Goal: Use online tool/utility: Utilize a website feature to perform a specific function

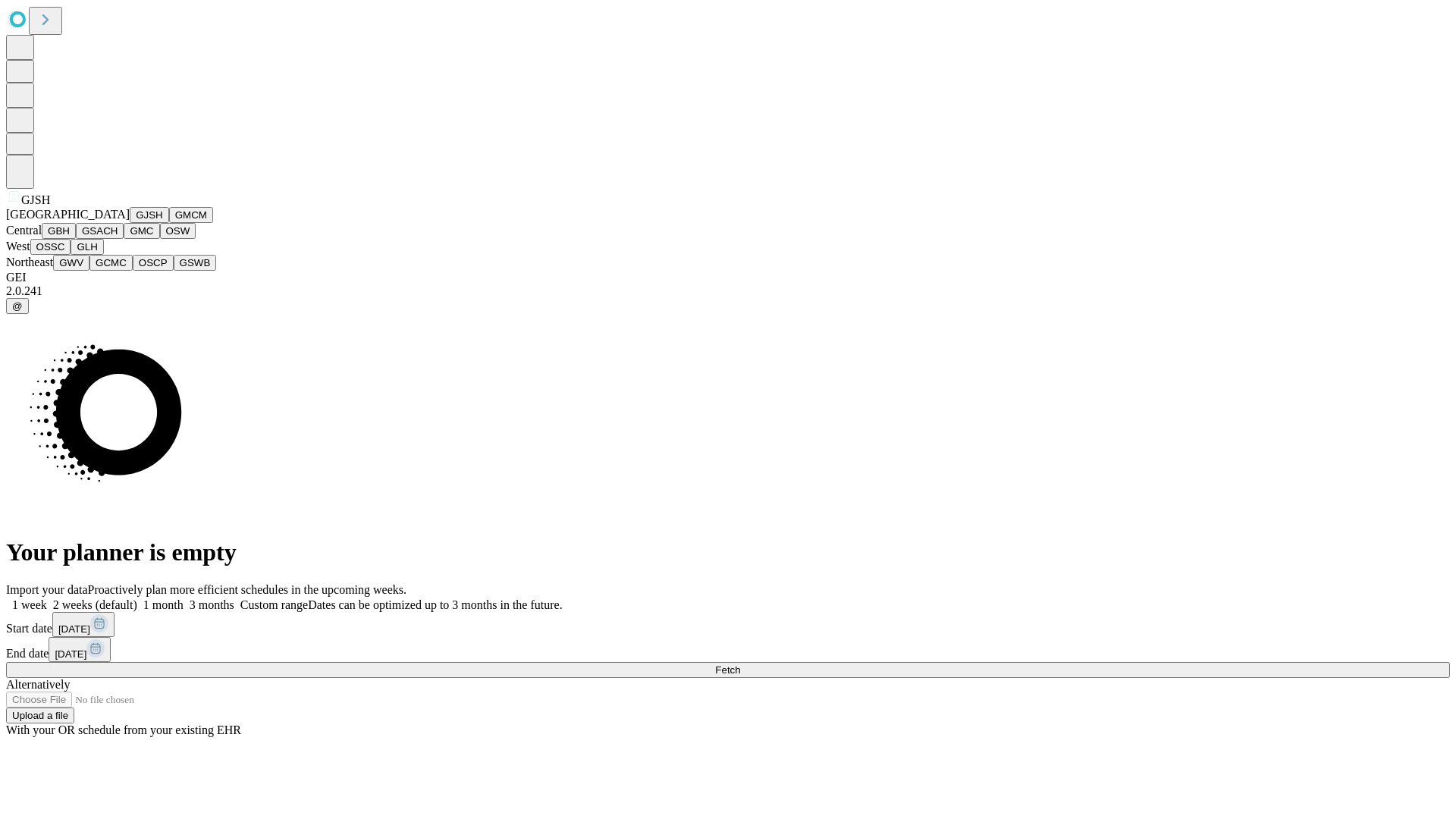
click at [130, 223] on button "GJSH" at bounding box center [150, 215] width 40 height 16
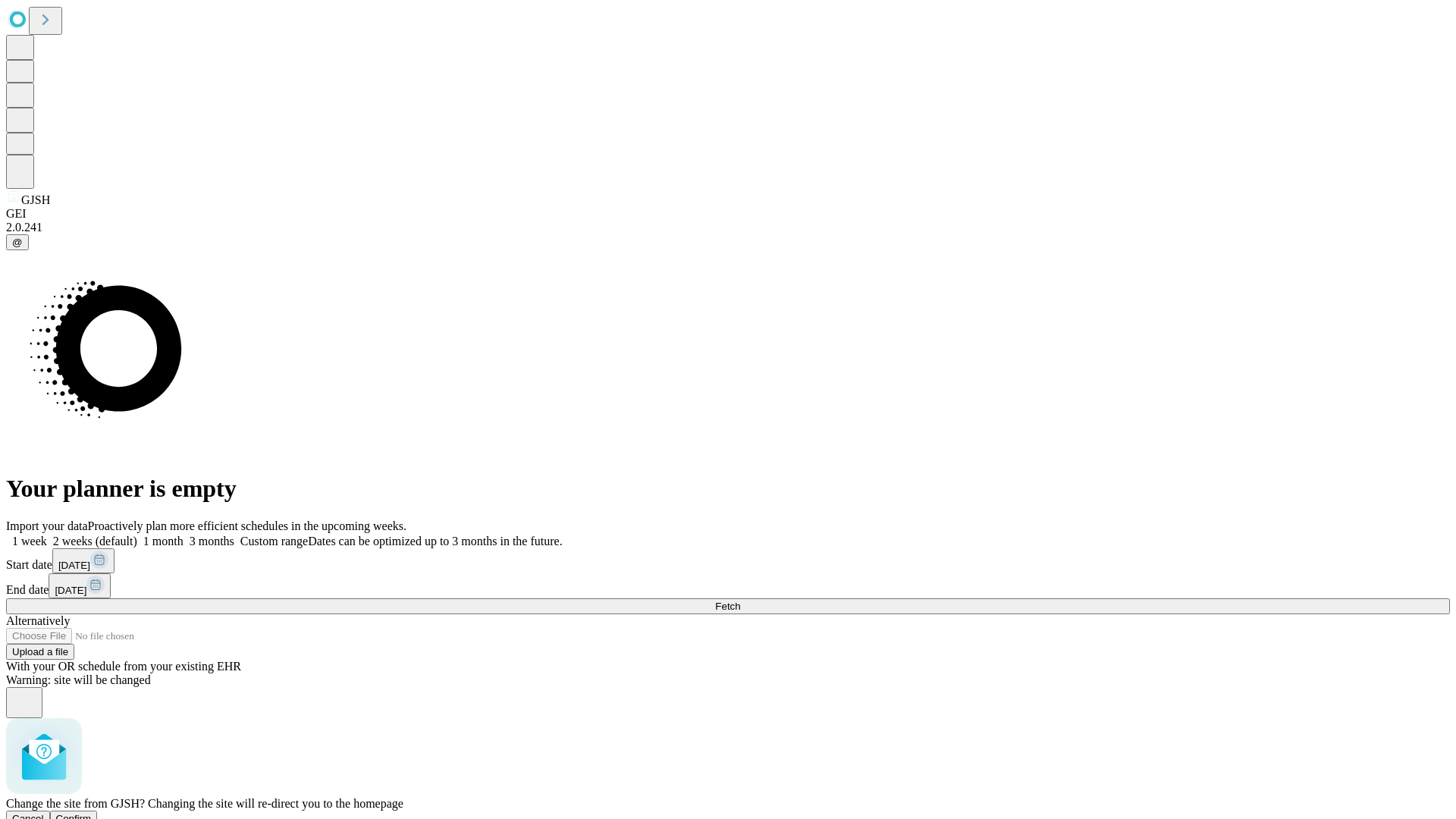
click at [91, 812] on span "Confirm" at bounding box center [74, 818] width 36 height 11
click at [138, 535] on label "2 weeks (default)" at bounding box center [92, 541] width 90 height 13
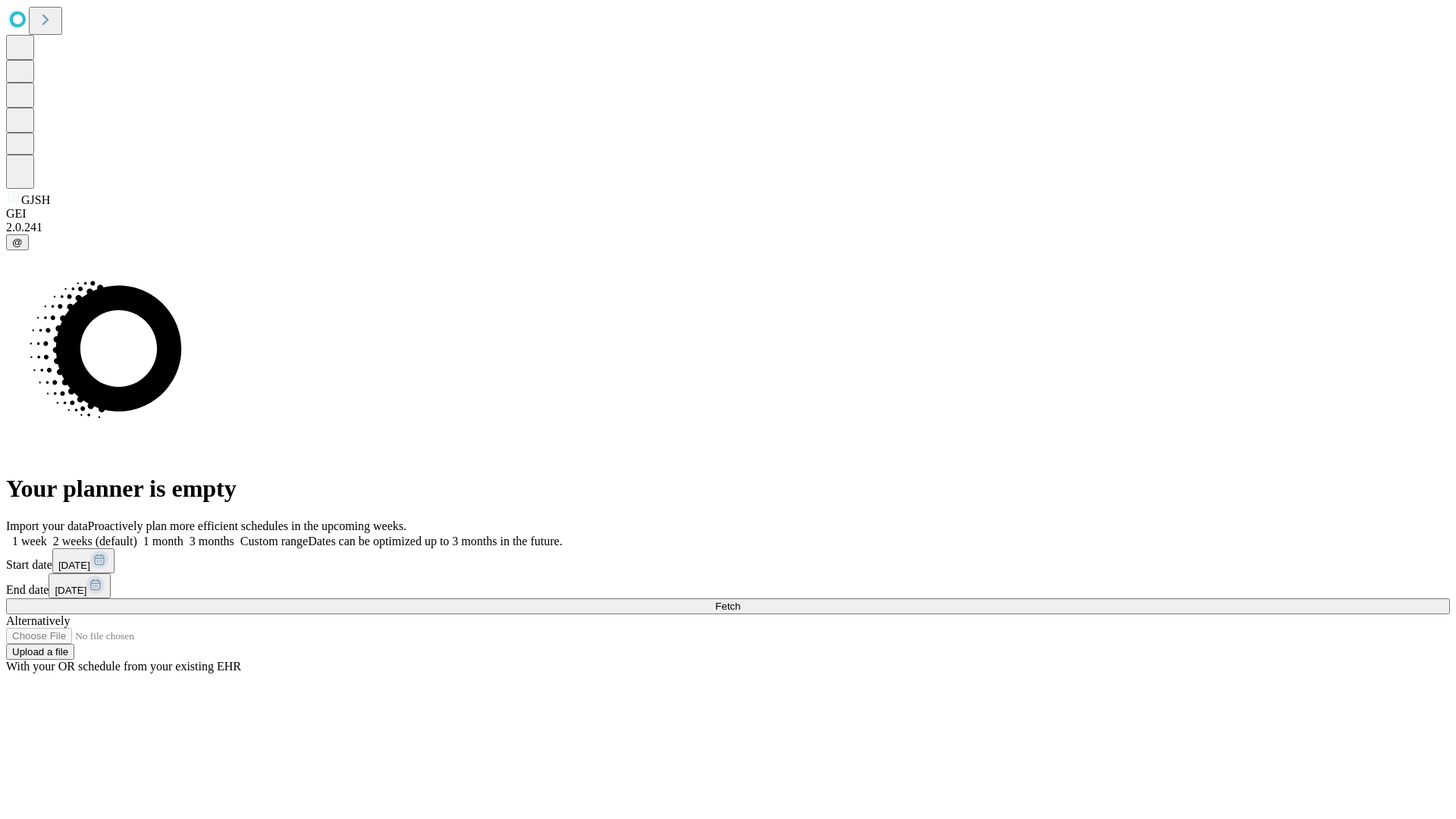
click at [740, 601] on span "Fetch" at bounding box center [728, 606] width 25 height 11
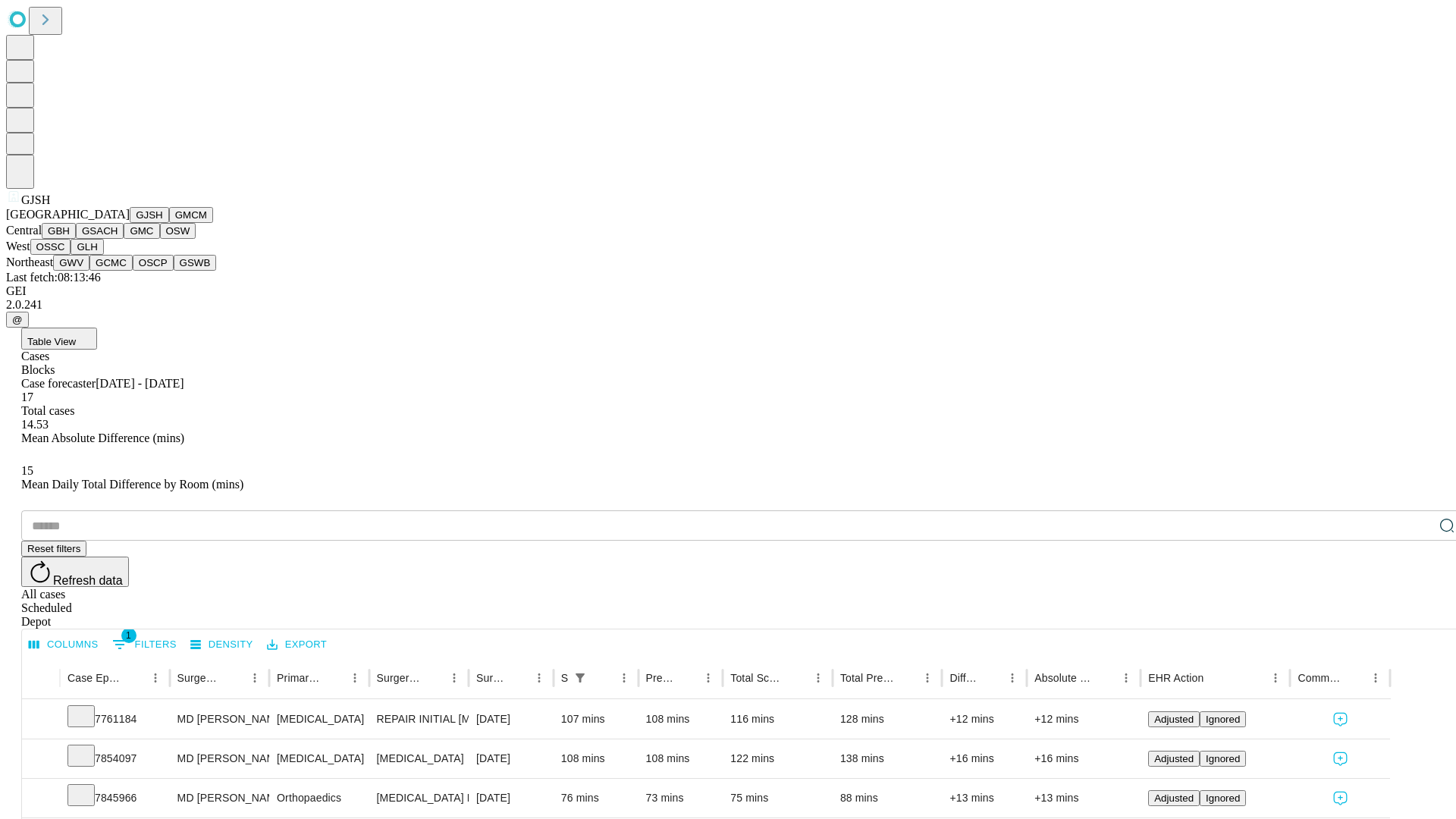
click at [170, 223] on button "GMCM" at bounding box center [191, 215] width 44 height 16
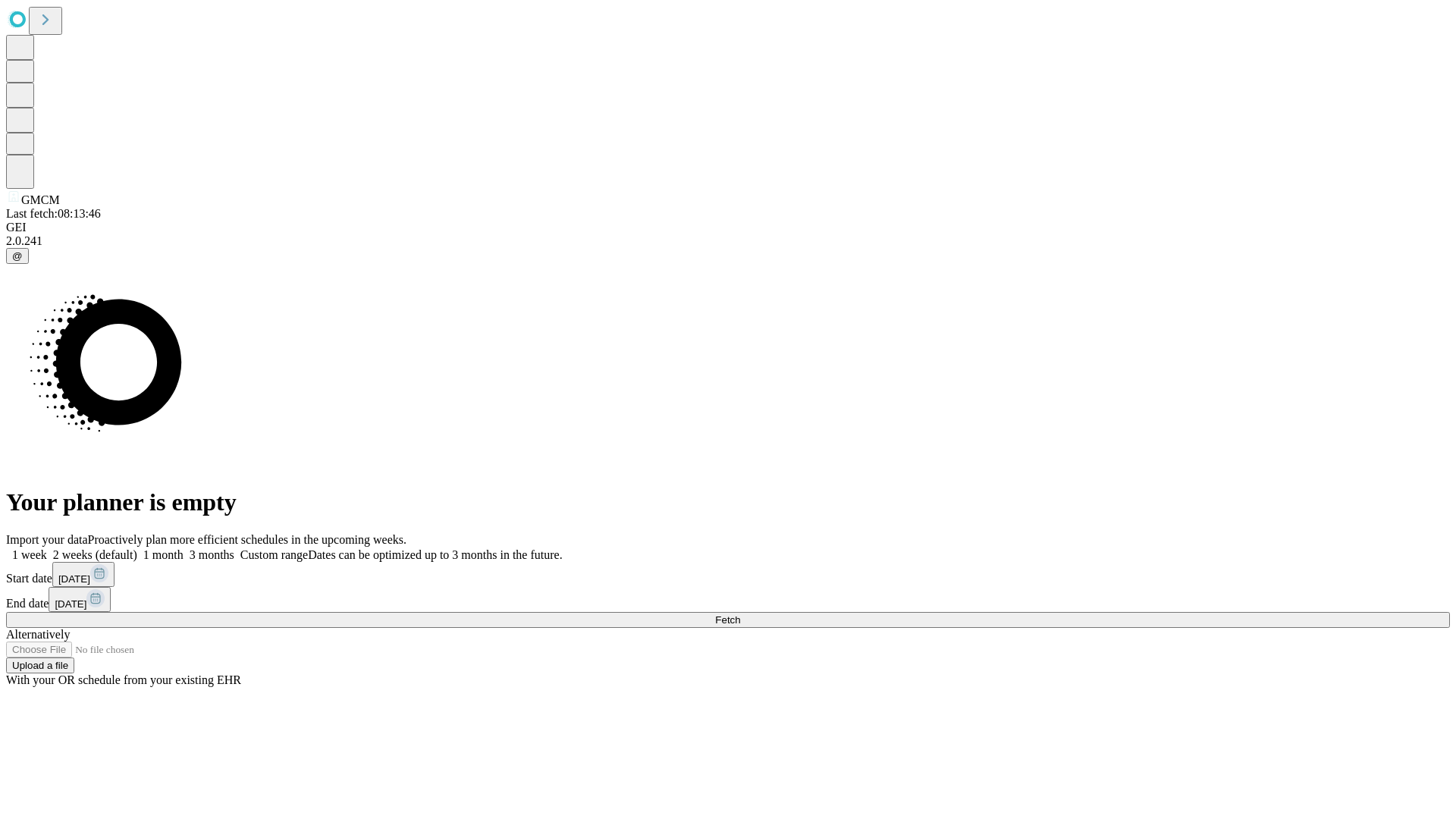
click at [138, 548] on label "2 weeks (default)" at bounding box center [92, 554] width 90 height 13
click at [740, 614] on span "Fetch" at bounding box center [728, 619] width 25 height 11
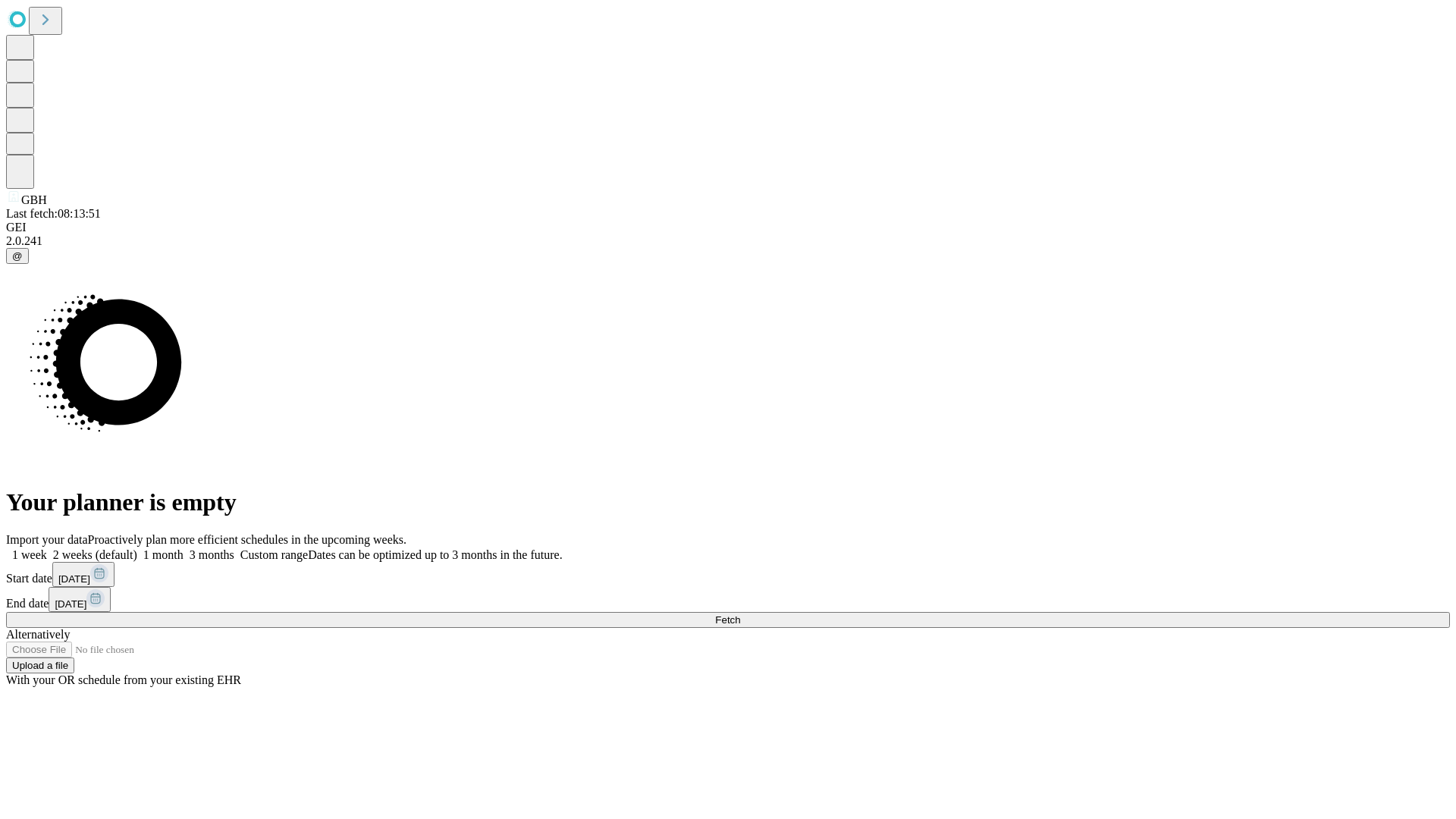
click at [138, 548] on label "2 weeks (default)" at bounding box center [92, 554] width 90 height 13
click at [740, 614] on span "Fetch" at bounding box center [728, 619] width 25 height 11
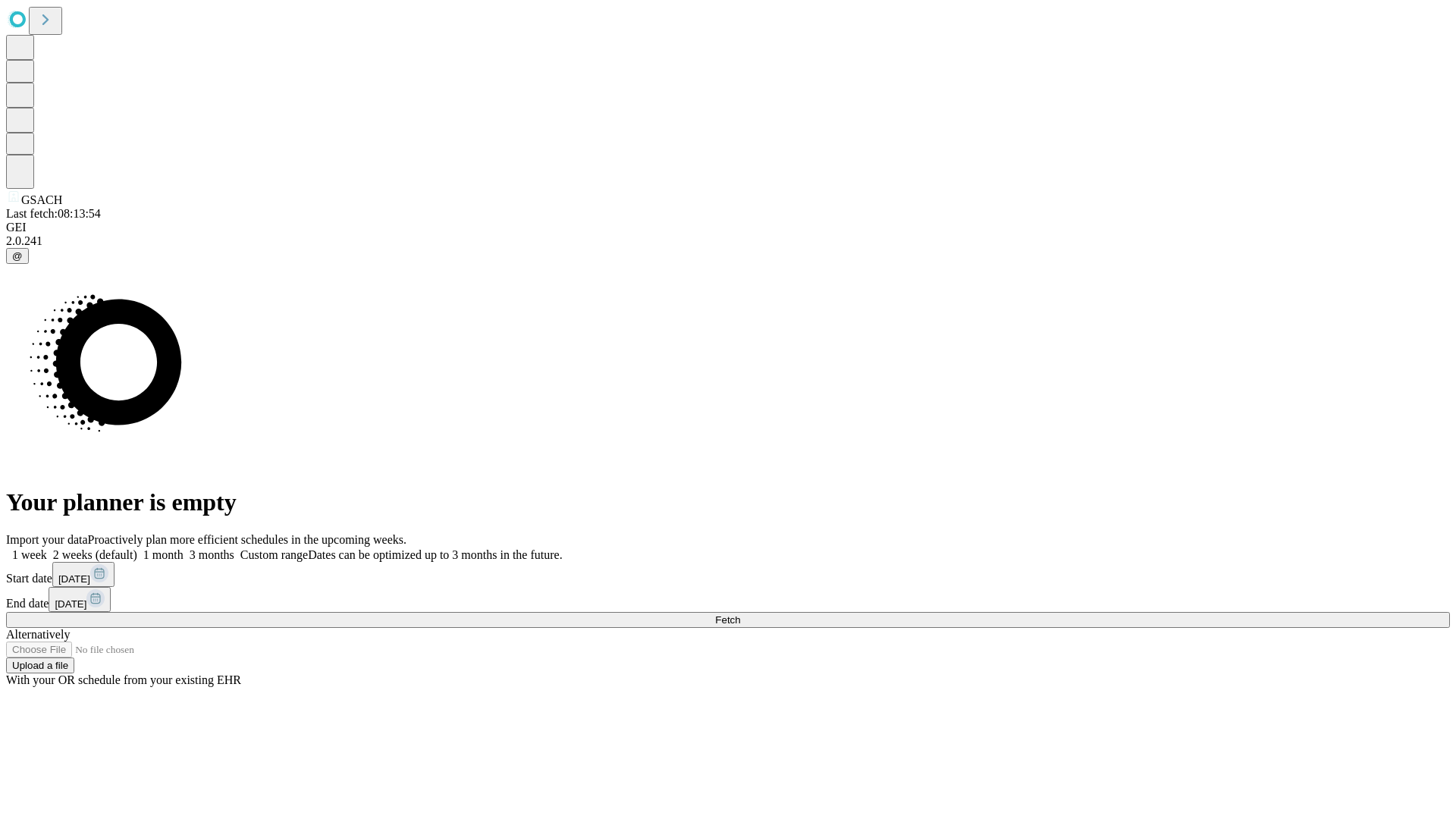
click at [740, 614] on span "Fetch" at bounding box center [728, 619] width 25 height 11
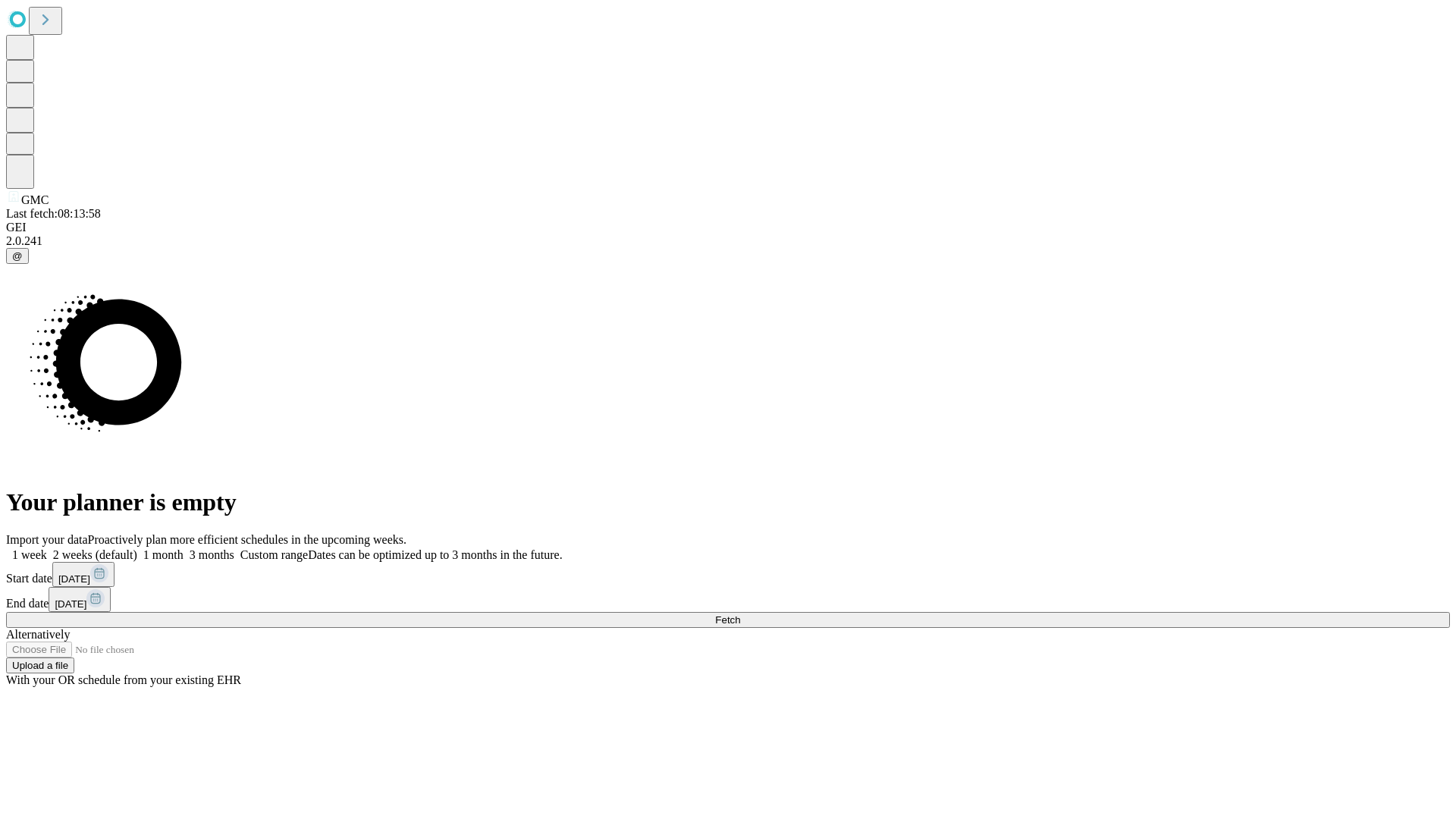
click at [138, 548] on label "2 weeks (default)" at bounding box center [92, 554] width 90 height 13
click at [740, 614] on span "Fetch" at bounding box center [728, 619] width 25 height 11
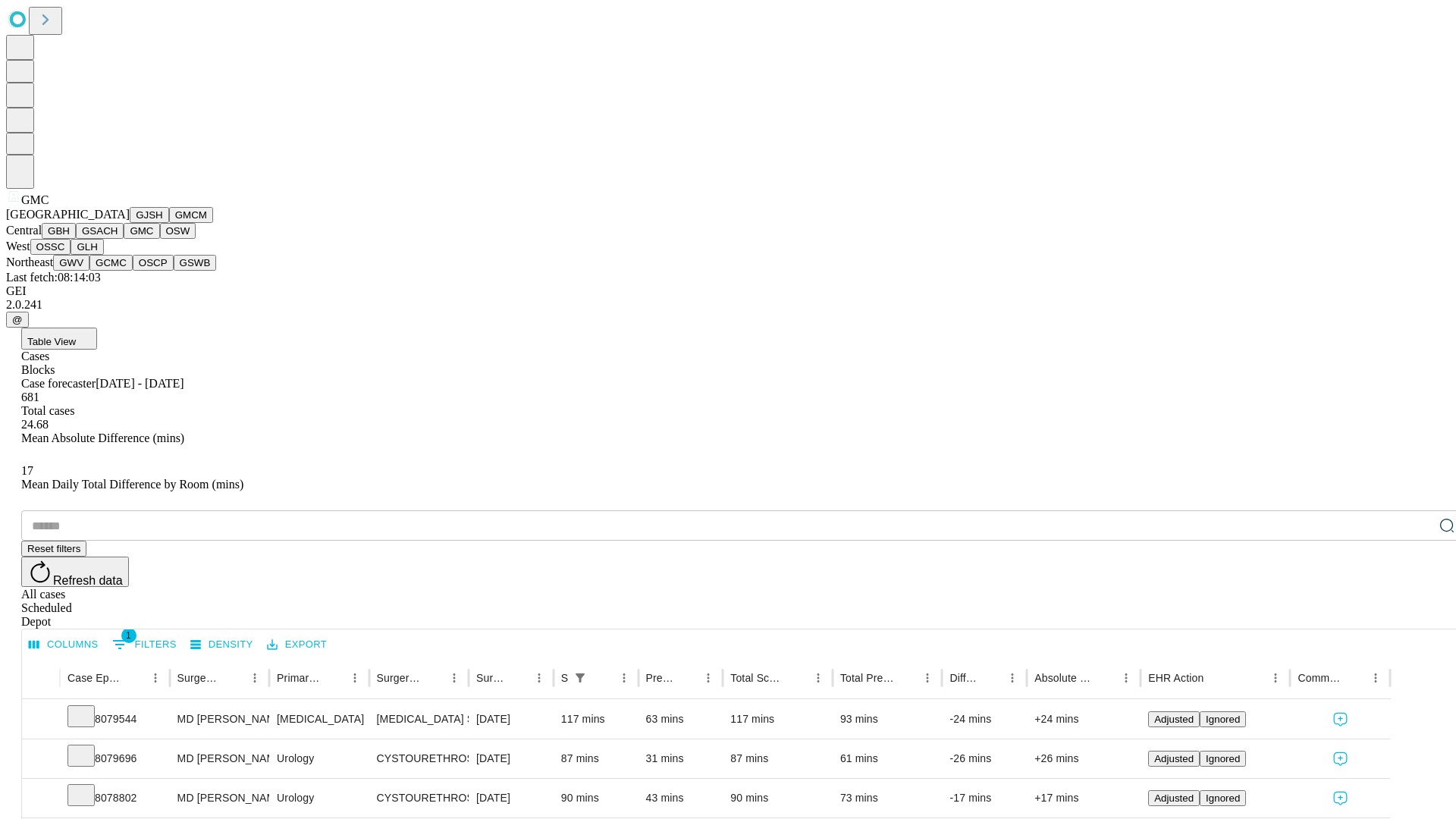
click at [160, 239] on button "OSW" at bounding box center [178, 231] width 37 height 16
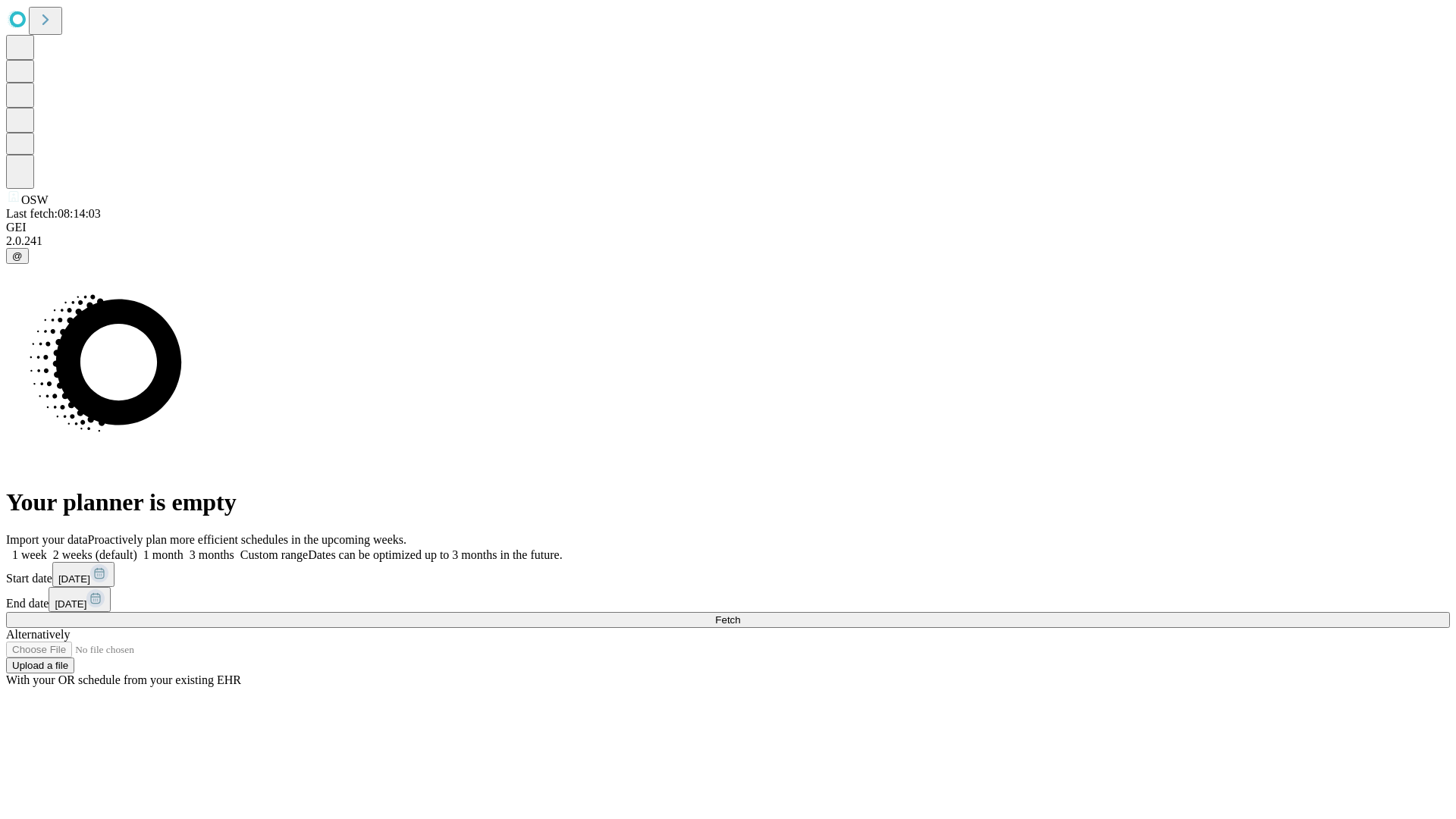
click at [138, 548] on label "2 weeks (default)" at bounding box center [92, 554] width 90 height 13
click at [740, 614] on span "Fetch" at bounding box center [728, 619] width 25 height 11
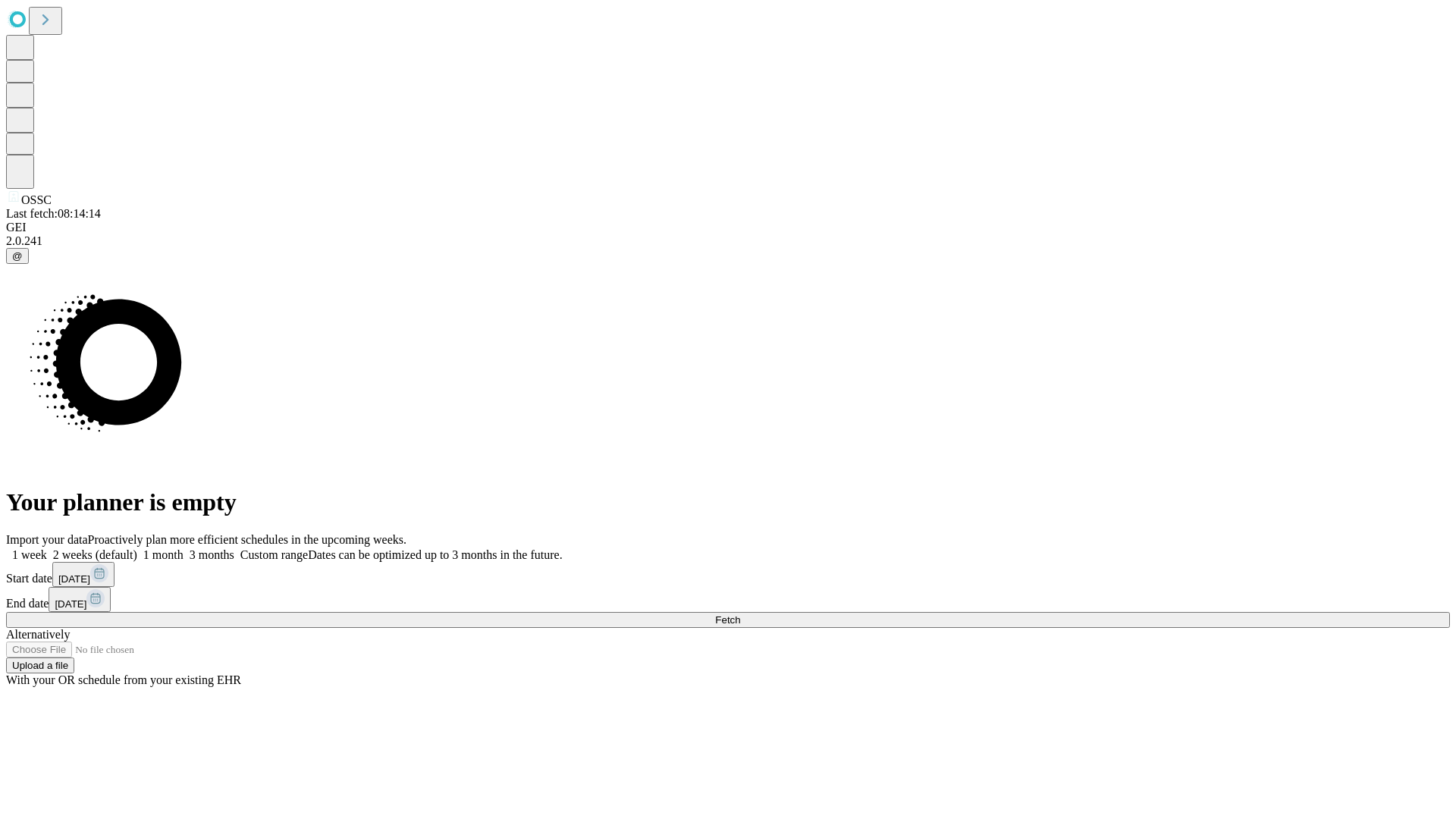
click at [138, 548] on label "2 weeks (default)" at bounding box center [92, 554] width 90 height 13
click at [740, 614] on span "Fetch" at bounding box center [728, 619] width 25 height 11
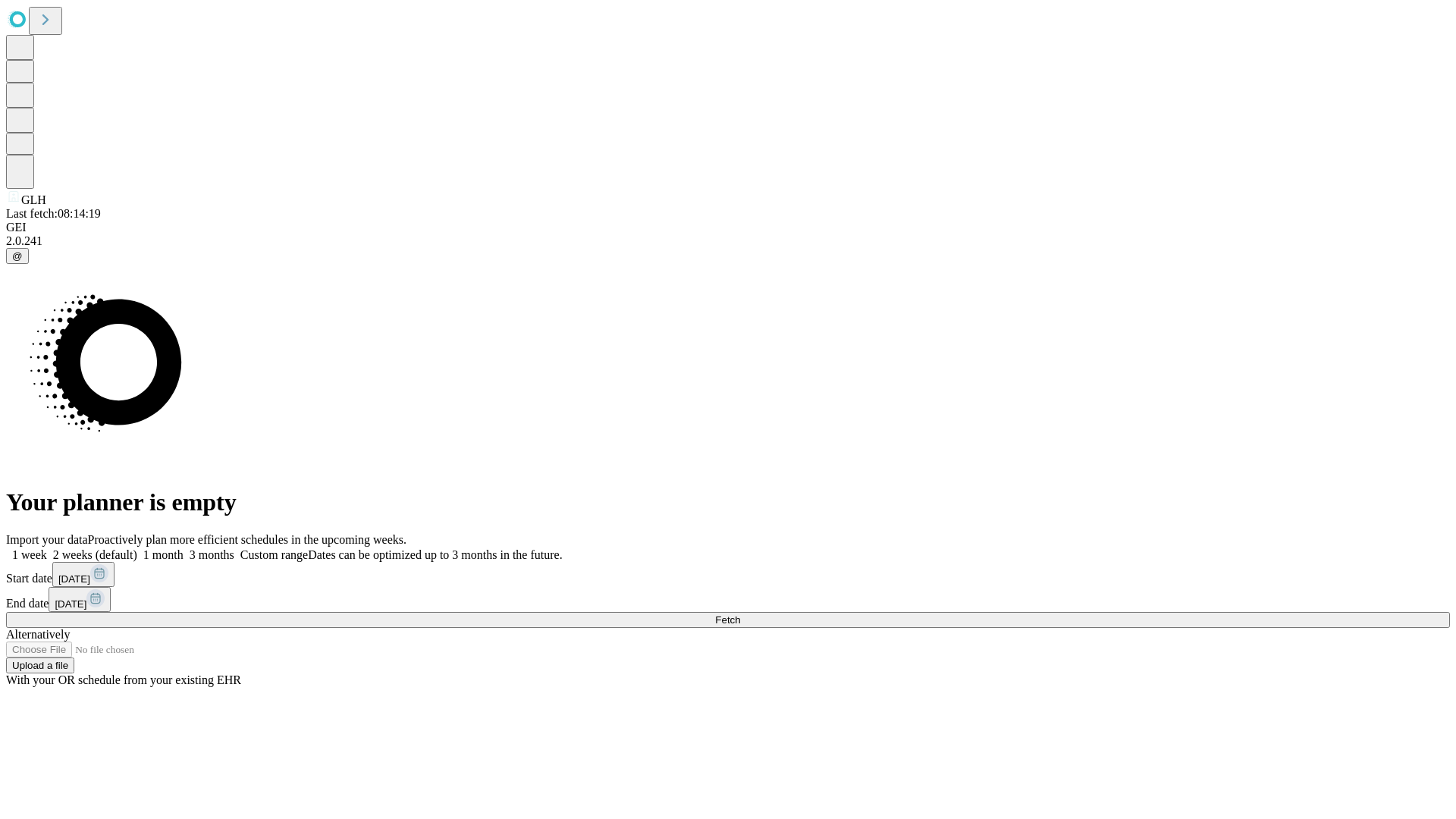
click at [138, 548] on label "2 weeks (default)" at bounding box center [92, 554] width 90 height 13
click at [740, 614] on span "Fetch" at bounding box center [728, 619] width 25 height 11
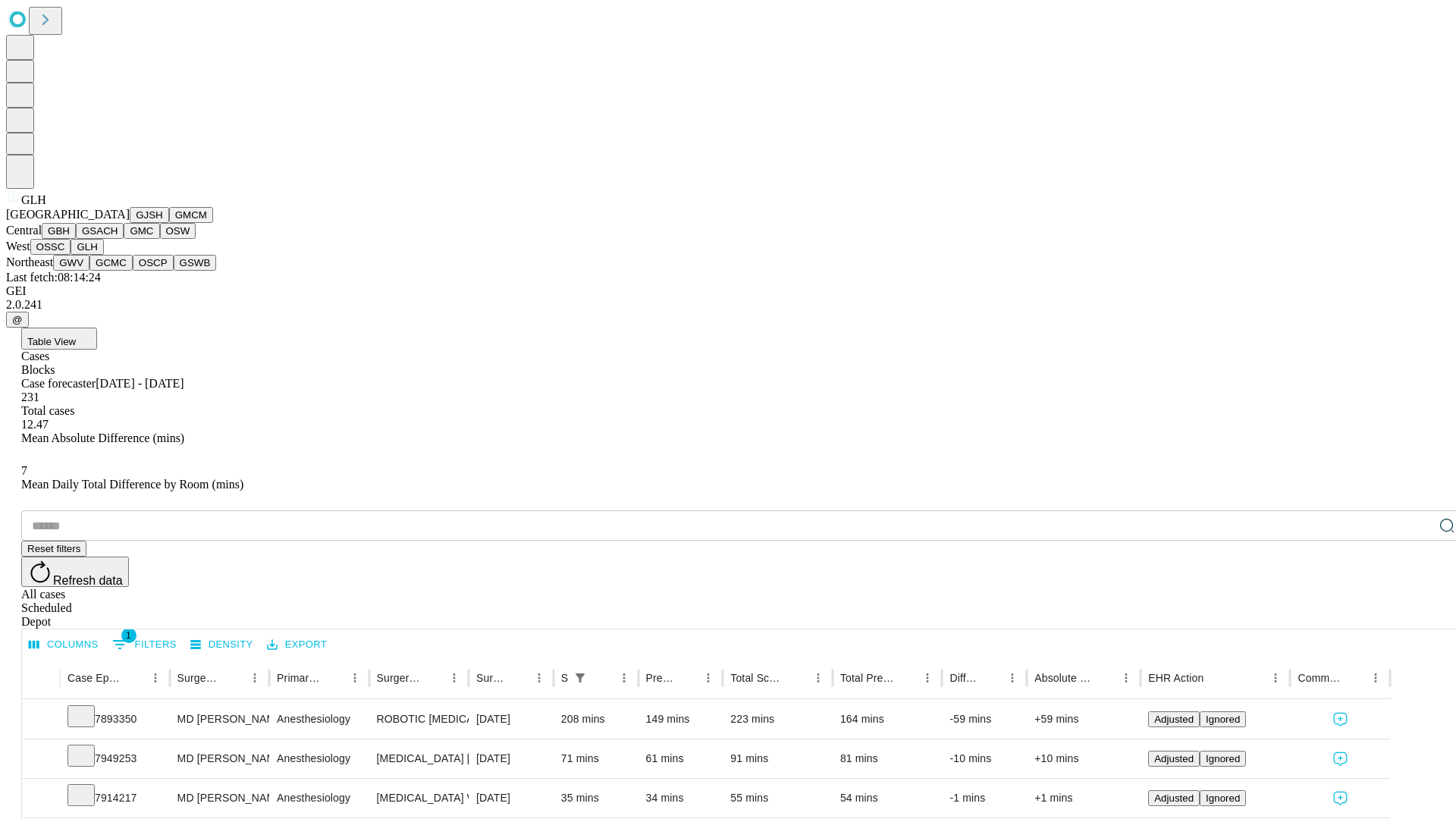
click at [89, 271] on button "GWV" at bounding box center [71, 263] width 37 height 16
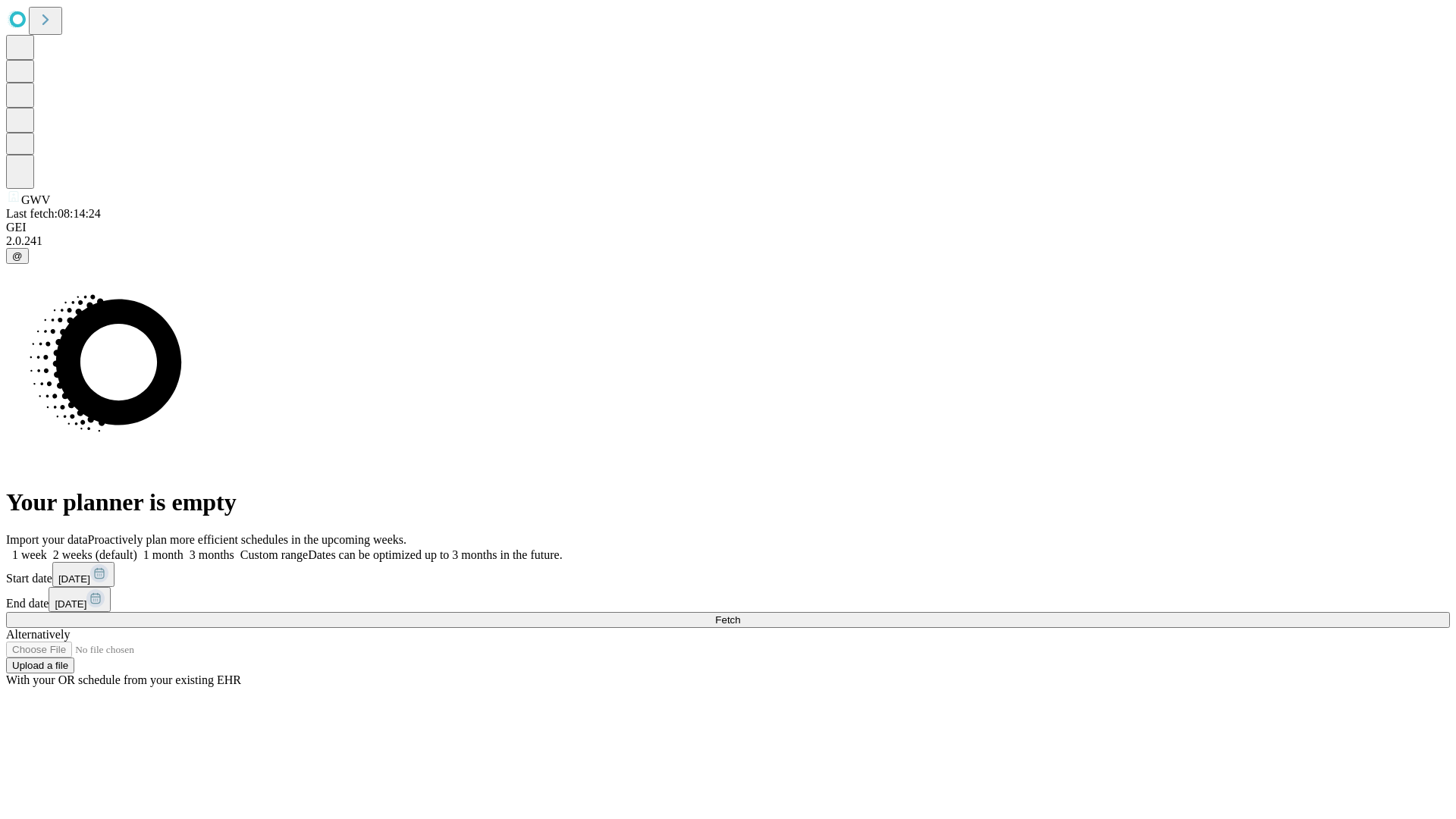
click at [740, 614] on span "Fetch" at bounding box center [728, 619] width 25 height 11
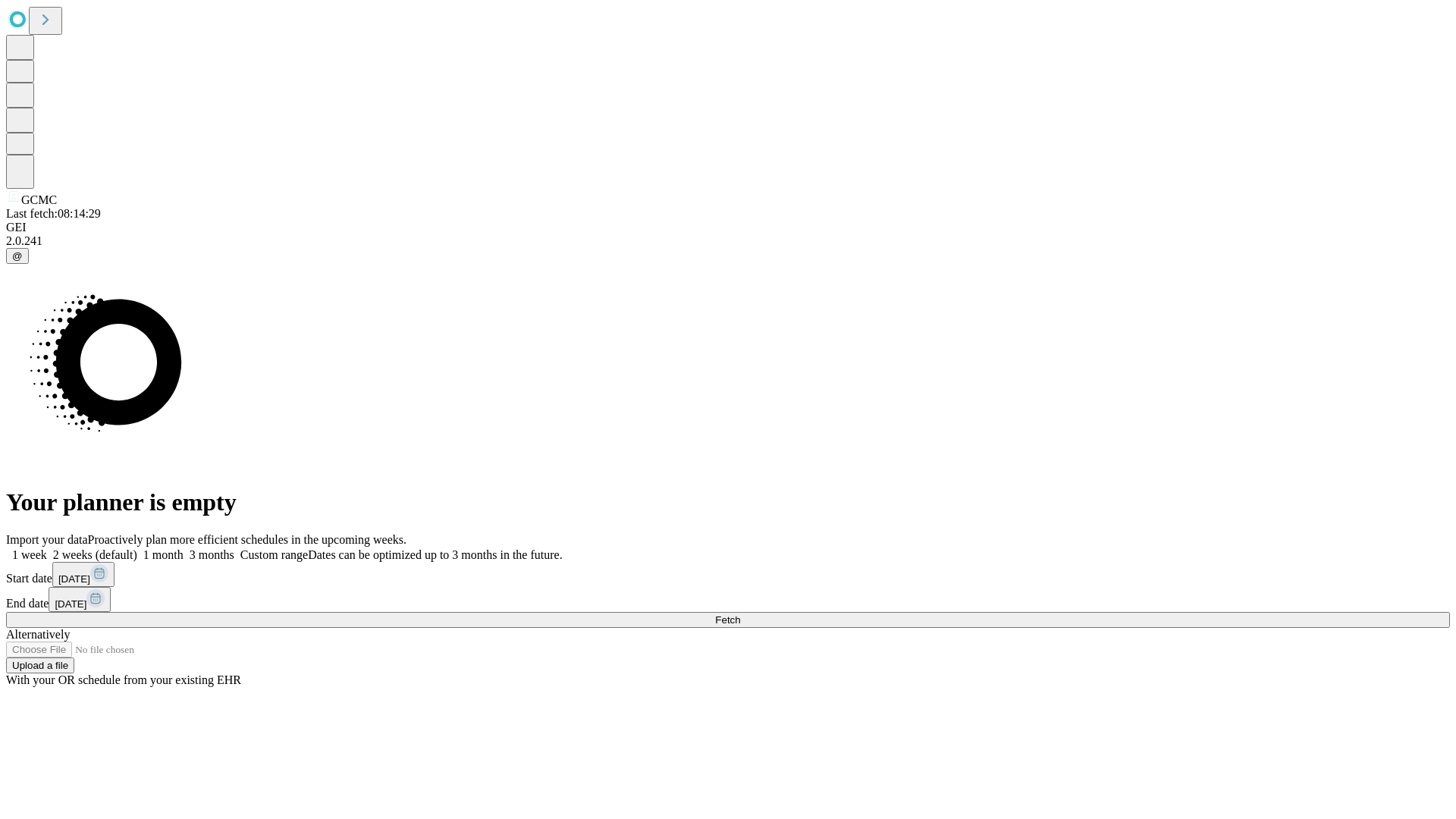
click at [138, 548] on label "2 weeks (default)" at bounding box center [92, 554] width 90 height 13
click at [740, 614] on span "Fetch" at bounding box center [728, 619] width 25 height 11
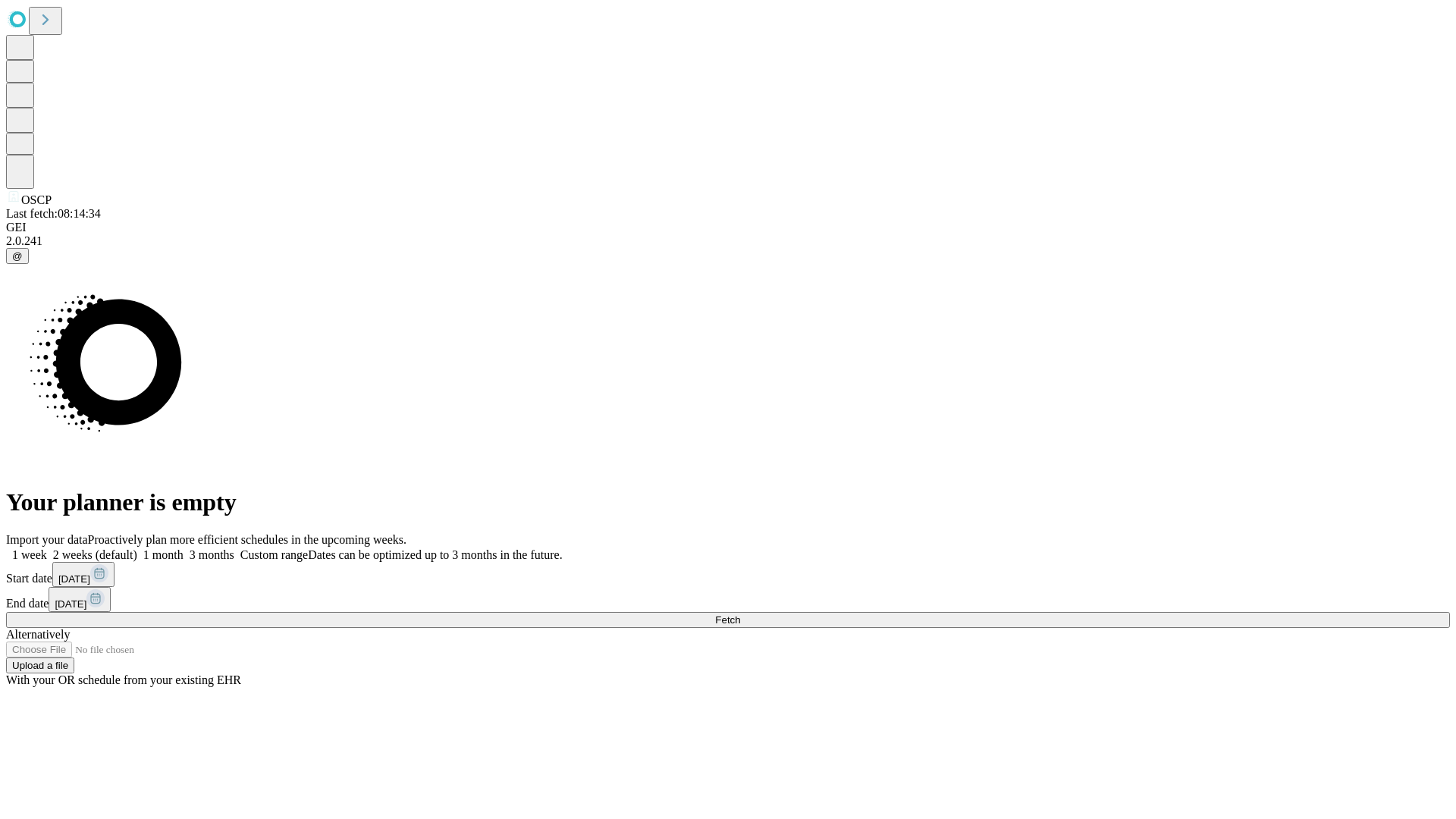
click at [740, 614] on span "Fetch" at bounding box center [728, 619] width 25 height 11
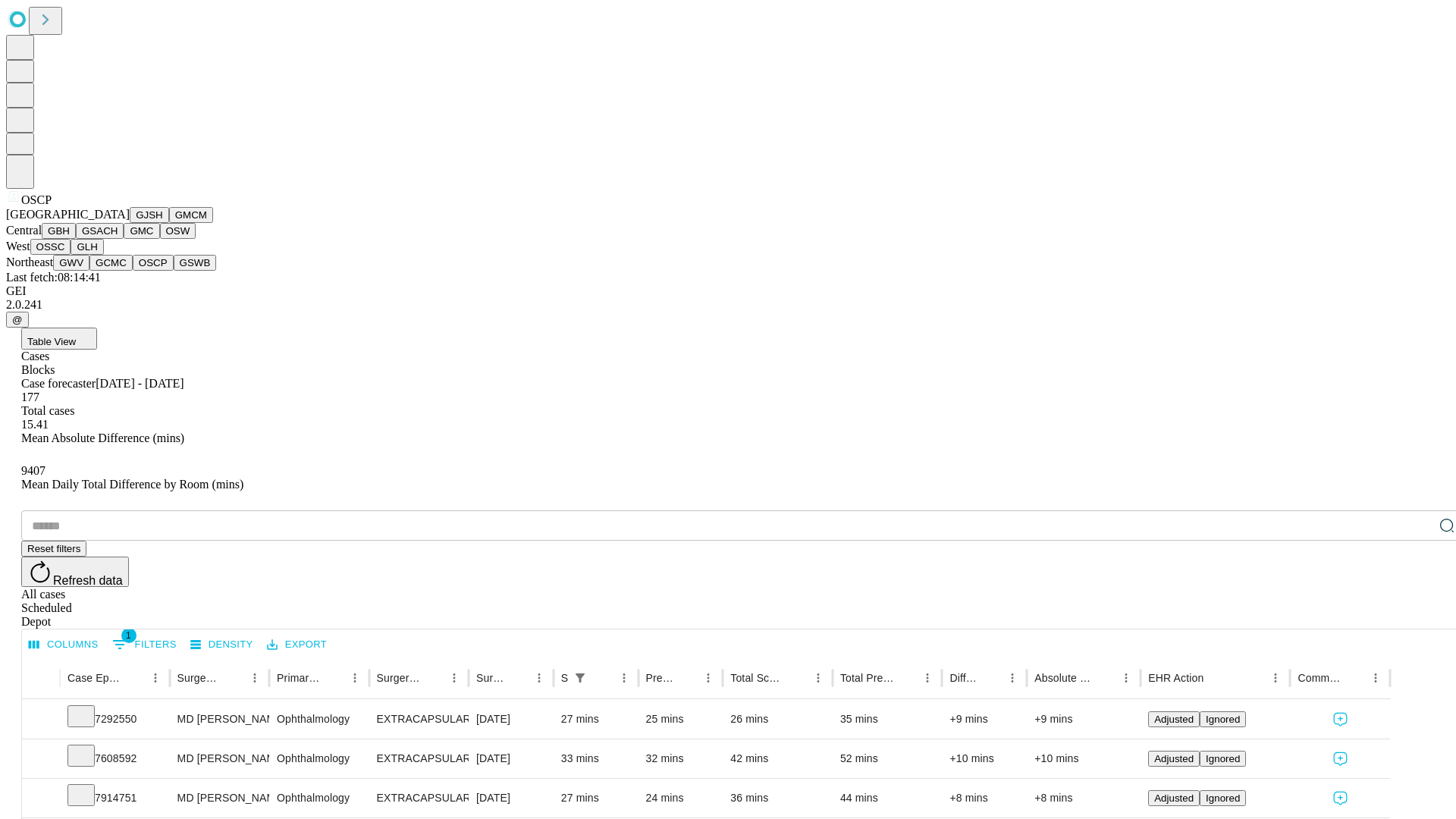
click at [173, 271] on button "GSWB" at bounding box center [195, 263] width 43 height 16
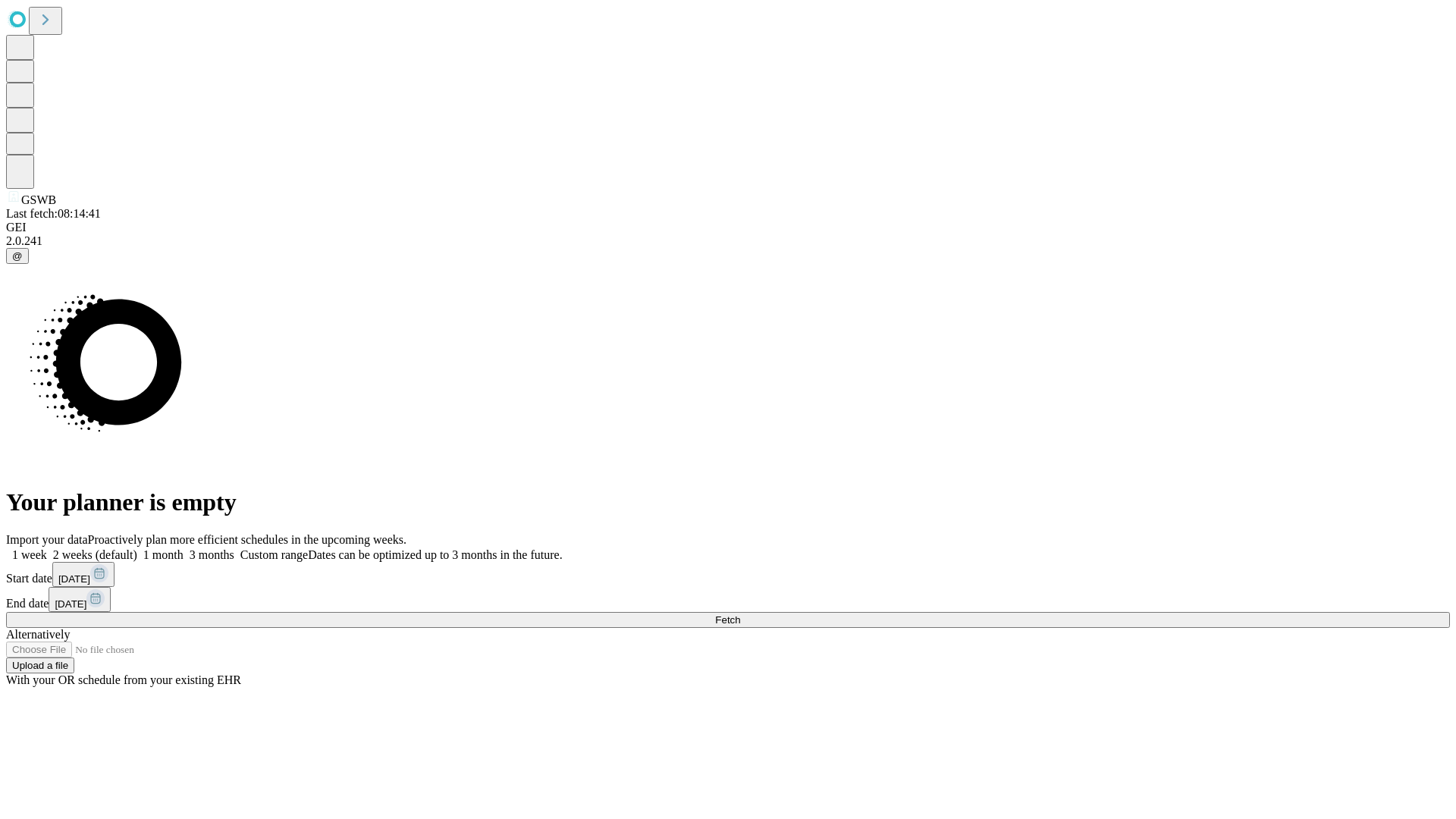
click at [138, 548] on label "2 weeks (default)" at bounding box center [92, 554] width 90 height 13
click at [740, 614] on span "Fetch" at bounding box center [728, 619] width 25 height 11
